Goal: Information Seeking & Learning: Stay updated

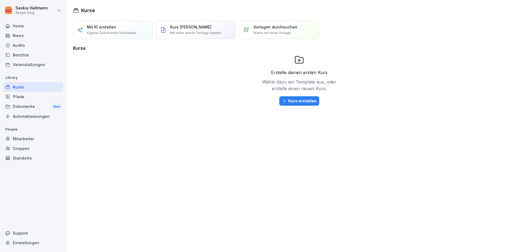
click at [15, 32] on div "News" at bounding box center [33, 36] width 60 height 10
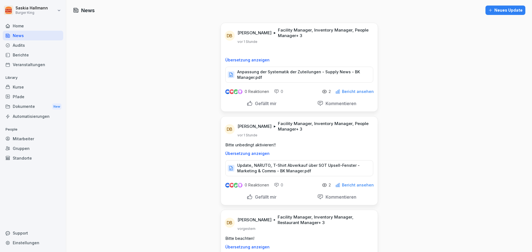
click at [273, 74] on p "Anpassung der Systematik der Zuteilungen - Supply News - BK Manager.pdf" at bounding box center [302, 74] width 130 height 11
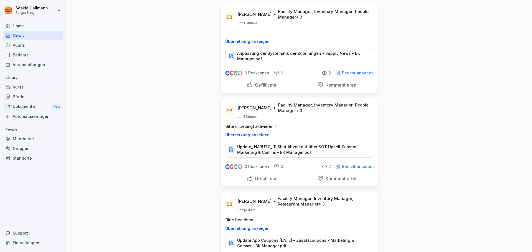
scroll to position [28, 0]
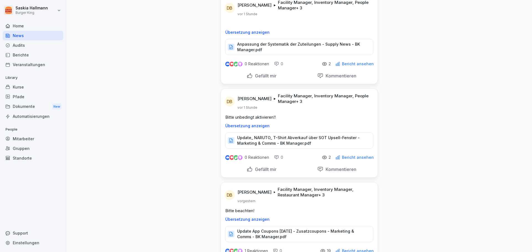
click at [272, 141] on p "Update_ NARUTO_ T-Shirt Abverkauf über SOT Upsell-Fenster - Marketing & Comms -…" at bounding box center [302, 140] width 130 height 11
click at [297, 142] on p "Update_ NARUTO_ T-Shirt Abverkauf über SOT Upsell-Fenster - Marketing & Comms -…" at bounding box center [302, 140] width 130 height 11
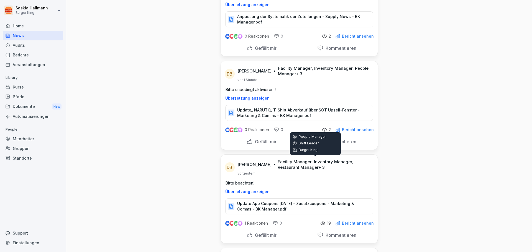
click at [294, 109] on p "Update_ NARUTO_ T-Shirt Abverkauf über SOT Upsell-Fenster - Marketing & Comms -…" at bounding box center [302, 112] width 130 height 11
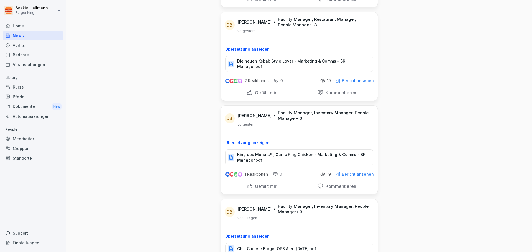
scroll to position [305, 0]
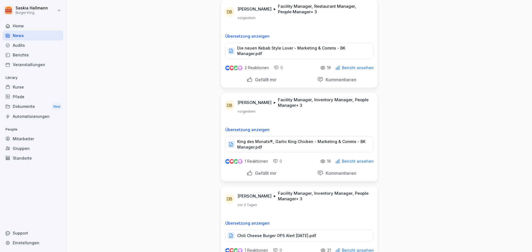
click at [305, 49] on p "Die neuen Kebab Style Lover - Marketing & Comms - BK Manager.pdf" at bounding box center [302, 50] width 130 height 11
click at [276, 137] on div "King des Monats®_ Garlic King Chicken - Marketing & Comms - BK Manager.pdf" at bounding box center [299, 145] width 148 height 16
click at [292, 48] on p "Die neuen Kebab Style Lover - Marketing & Comms - BK Manager.pdf" at bounding box center [302, 50] width 130 height 11
click at [277, 143] on p "King des Monats®_ Garlic King Chicken - Marketing & Comms - BK Manager.pdf" at bounding box center [302, 144] width 130 height 11
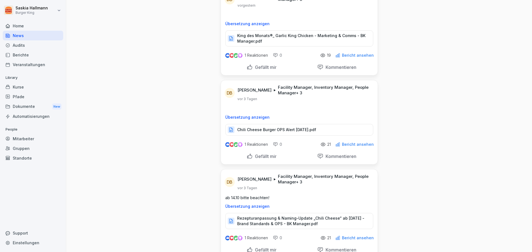
scroll to position [415, 0]
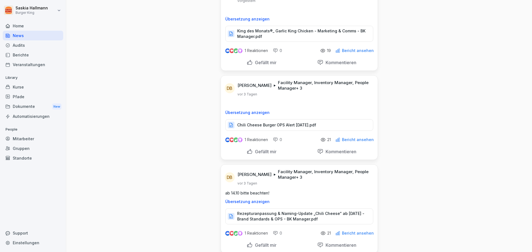
click at [276, 122] on p "Chili Cheese Burger OPS Alert [DATE].pdf" at bounding box center [276, 125] width 79 height 6
click at [286, 213] on p "Rezepturanpassung & Naming-Update „Chili Cheese“ ab [DATE] - Brand Standards & …" at bounding box center [302, 216] width 130 height 11
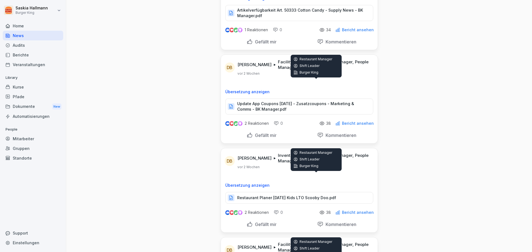
scroll to position [1329, 0]
